Goal: Obtain resource: Obtain resource

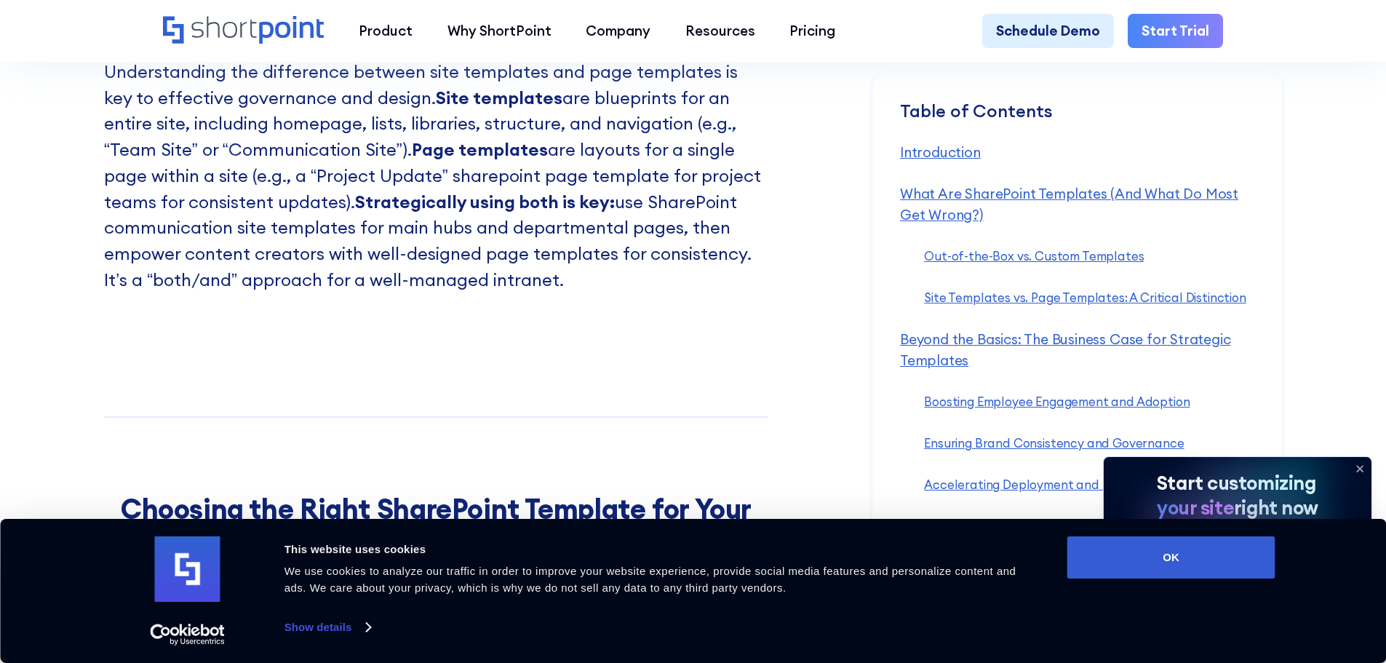
scroll to position [3565, 0]
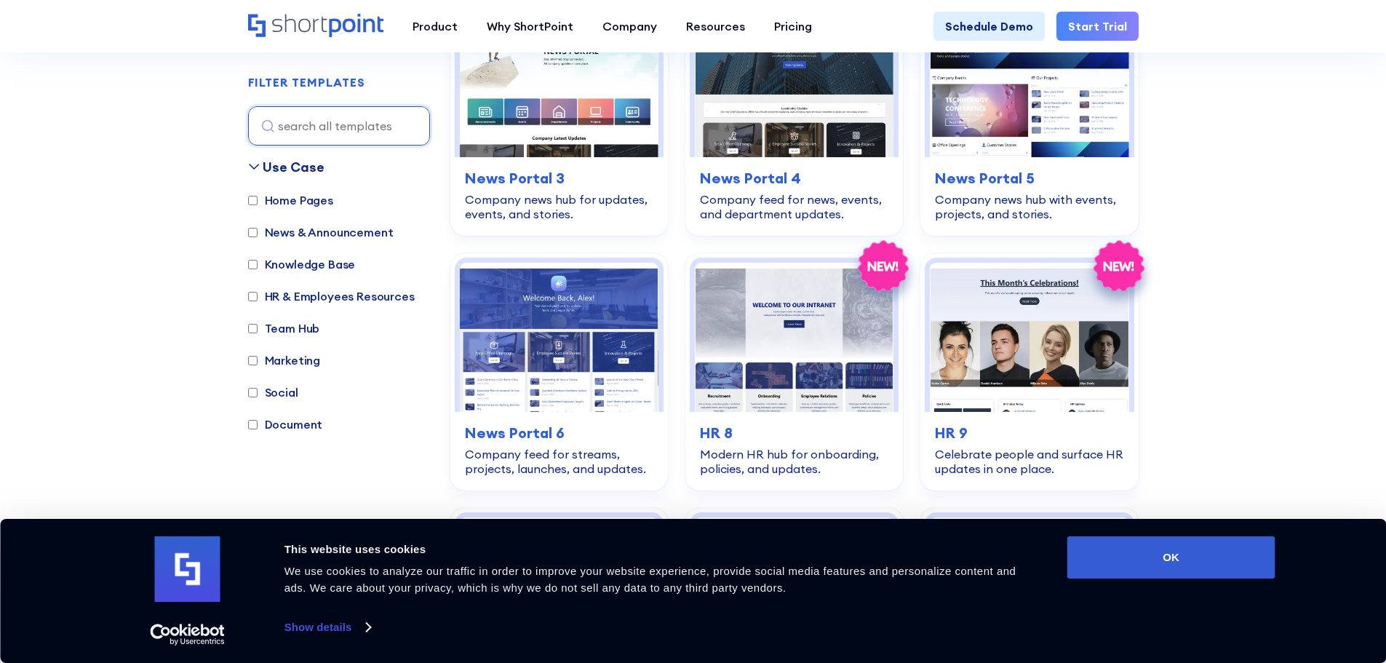
scroll to position [946, 0]
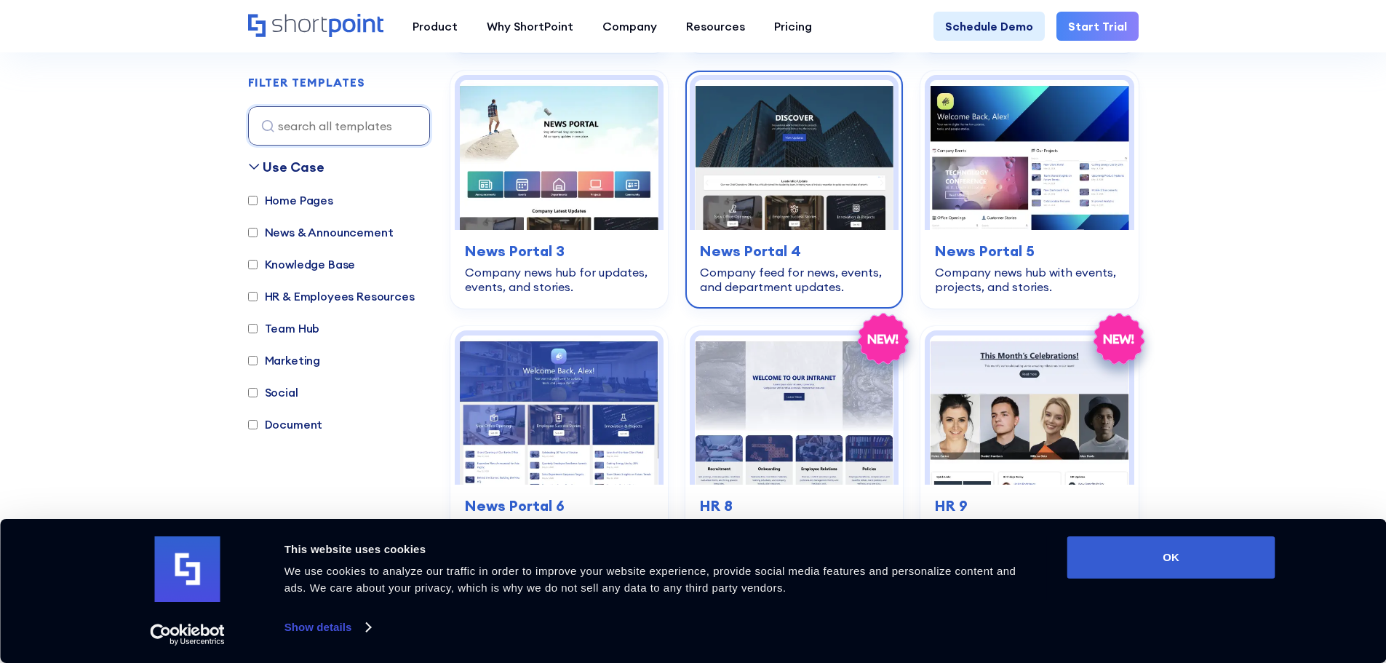
click at [772, 206] on img at bounding box center [794, 154] width 199 height 149
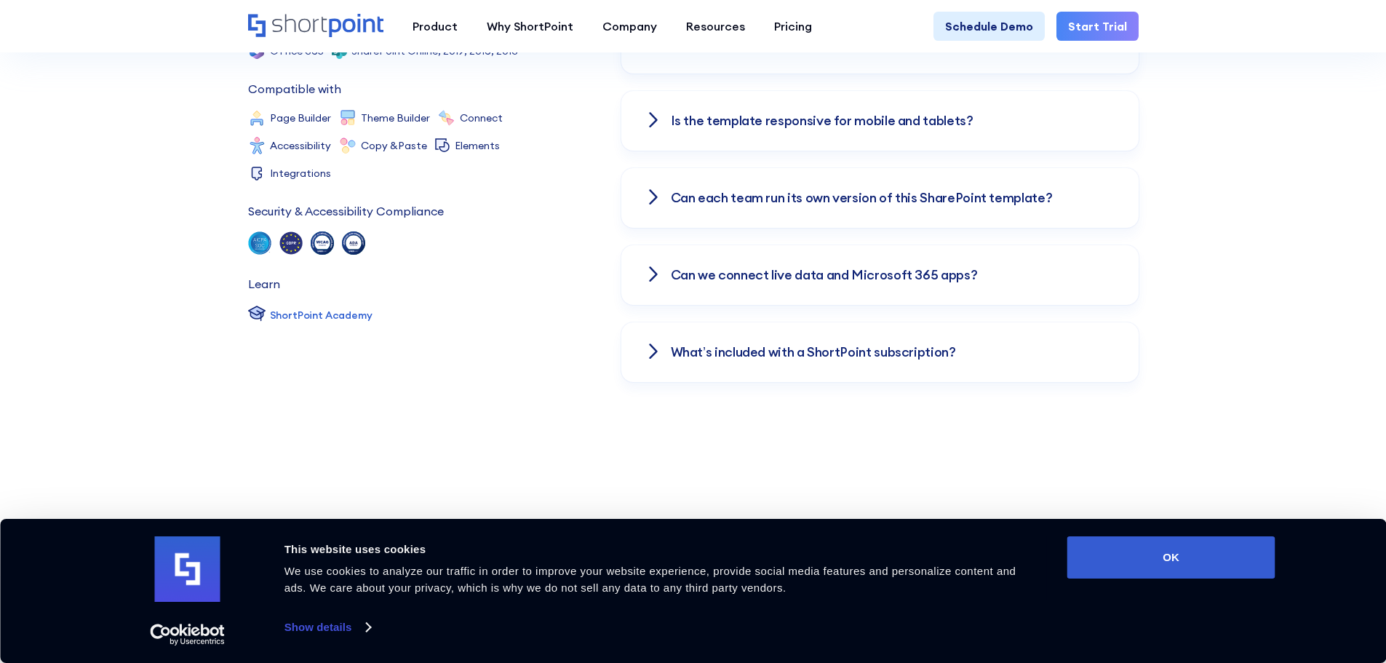
scroll to position [2182, 0]
